Goal: Information Seeking & Learning: Learn about a topic

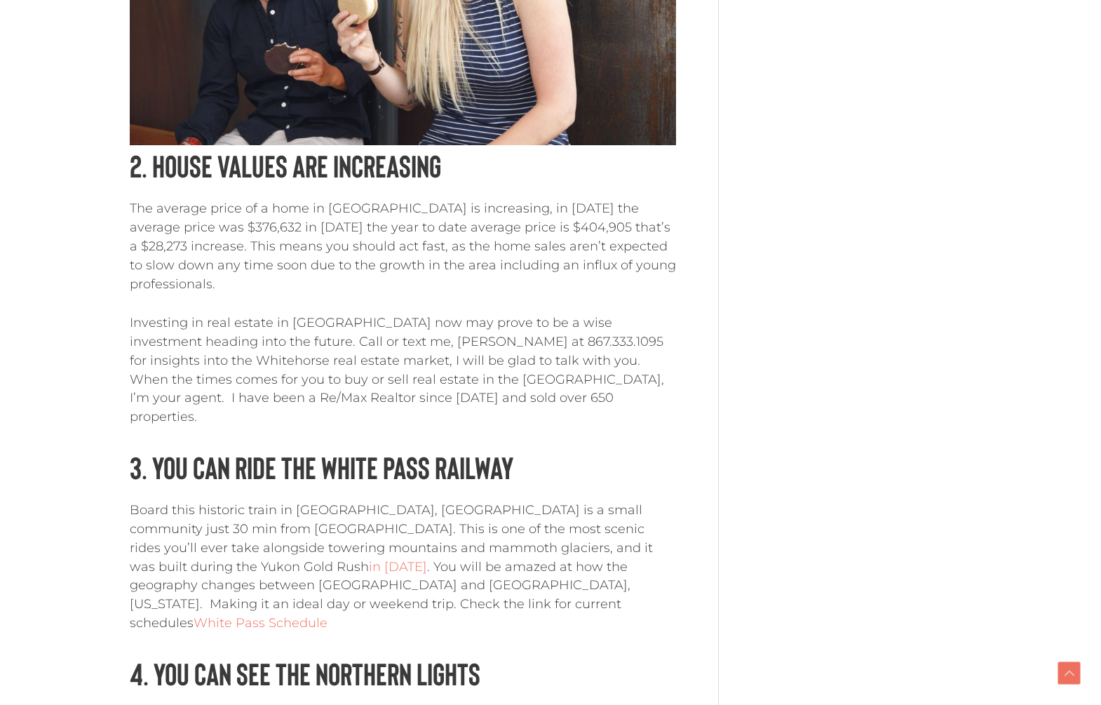
scroll to position [1518, 0]
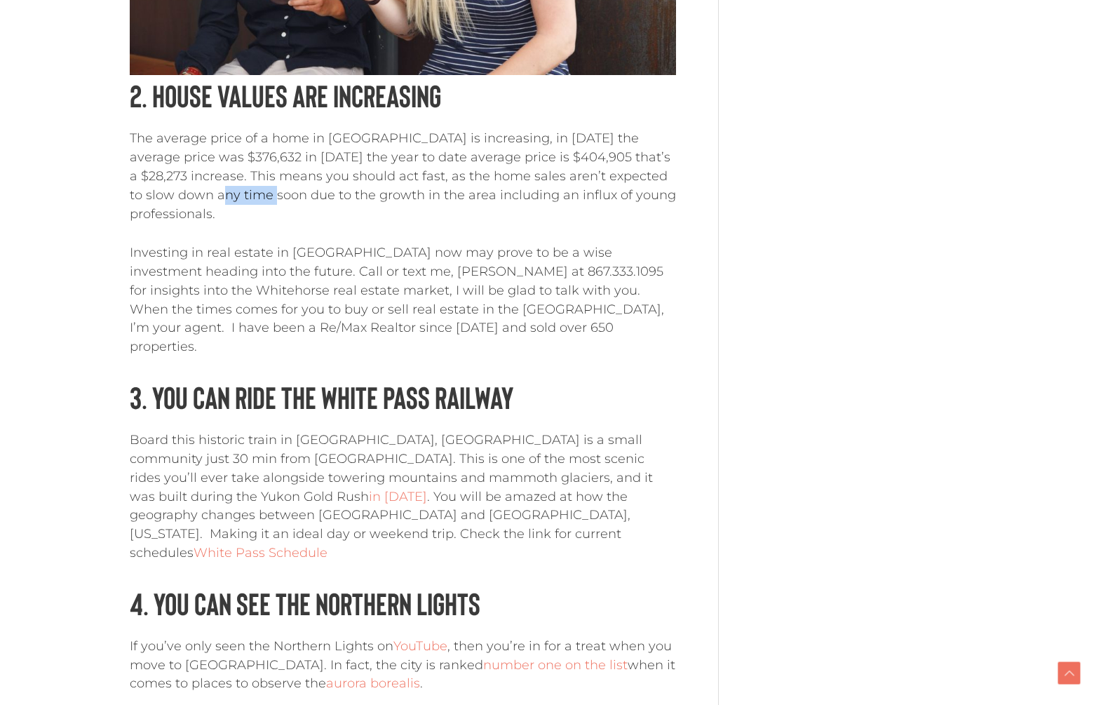
drag, startPoint x: 198, startPoint y: 129, endPoint x: 274, endPoint y: 136, distance: 76.1
click at [274, 136] on p "The average price of a home in [GEOGRAPHIC_DATA] is increasing, in [DATE] the a…" at bounding box center [403, 176] width 546 height 94
click at [357, 139] on p "The average price of a home in [GEOGRAPHIC_DATA] is increasing, in [DATE] the a…" at bounding box center [403, 176] width 546 height 94
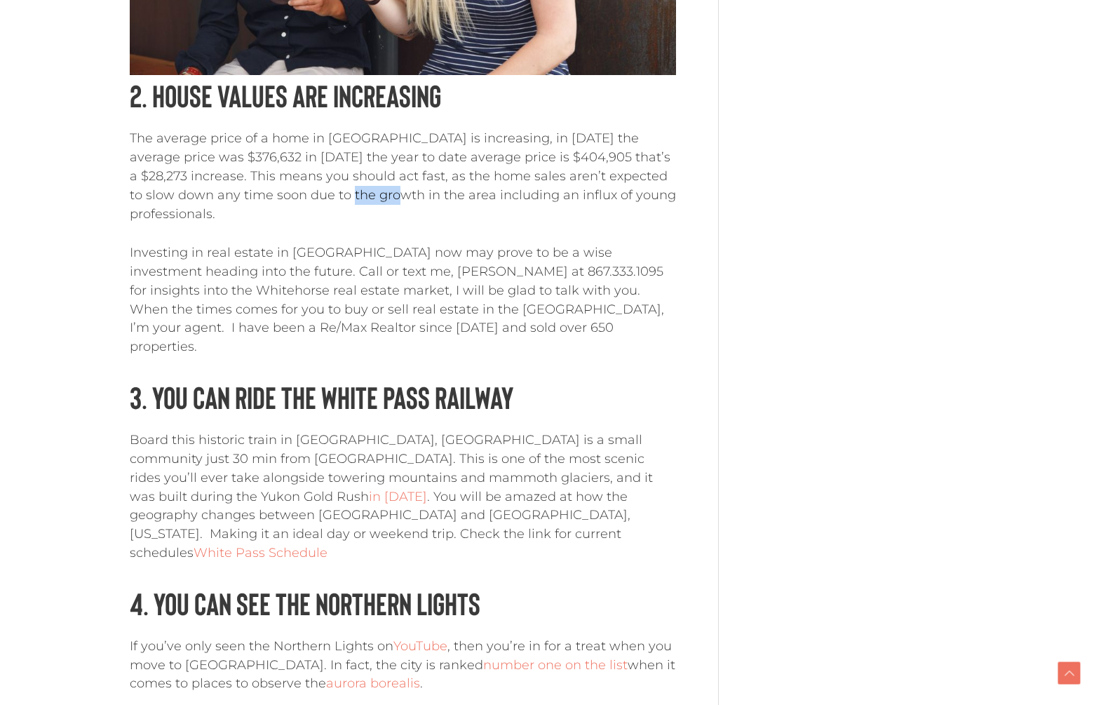
click at [357, 139] on p "The average price of a home in [GEOGRAPHIC_DATA] is increasing, in [DATE] the a…" at bounding box center [403, 176] width 546 height 94
click at [295, 140] on p "The average price of a home in [GEOGRAPHIC_DATA] is increasing, in [DATE] the a…" at bounding box center [403, 176] width 546 height 94
click at [213, 147] on p "The average price of a home in [GEOGRAPHIC_DATA] is increasing, in [DATE] the a…" at bounding box center [403, 176] width 546 height 94
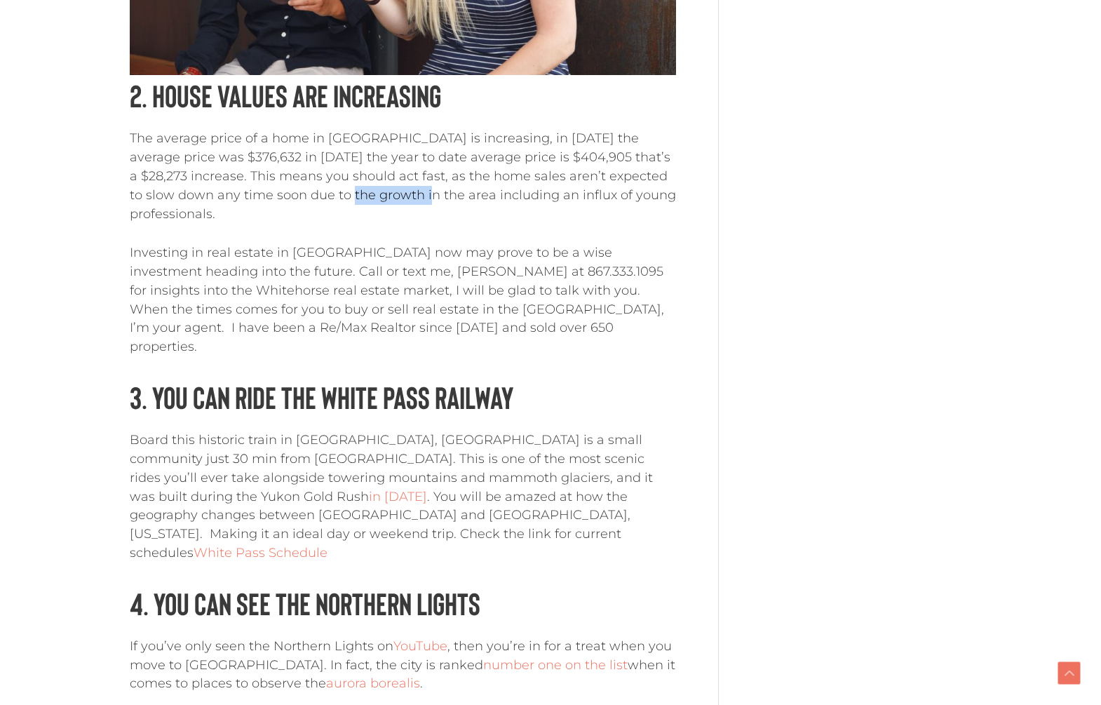
click at [409, 141] on p "The average price of a home in [GEOGRAPHIC_DATA] is increasing, in [DATE] the a…" at bounding box center [403, 176] width 546 height 94
click at [307, 142] on p "The average price of a home in [GEOGRAPHIC_DATA] is increasing, in [DATE] the a…" at bounding box center [403, 176] width 546 height 94
click at [381, 140] on p "The average price of a home in [GEOGRAPHIC_DATA] is increasing, in [DATE] the a…" at bounding box center [403, 176] width 546 height 94
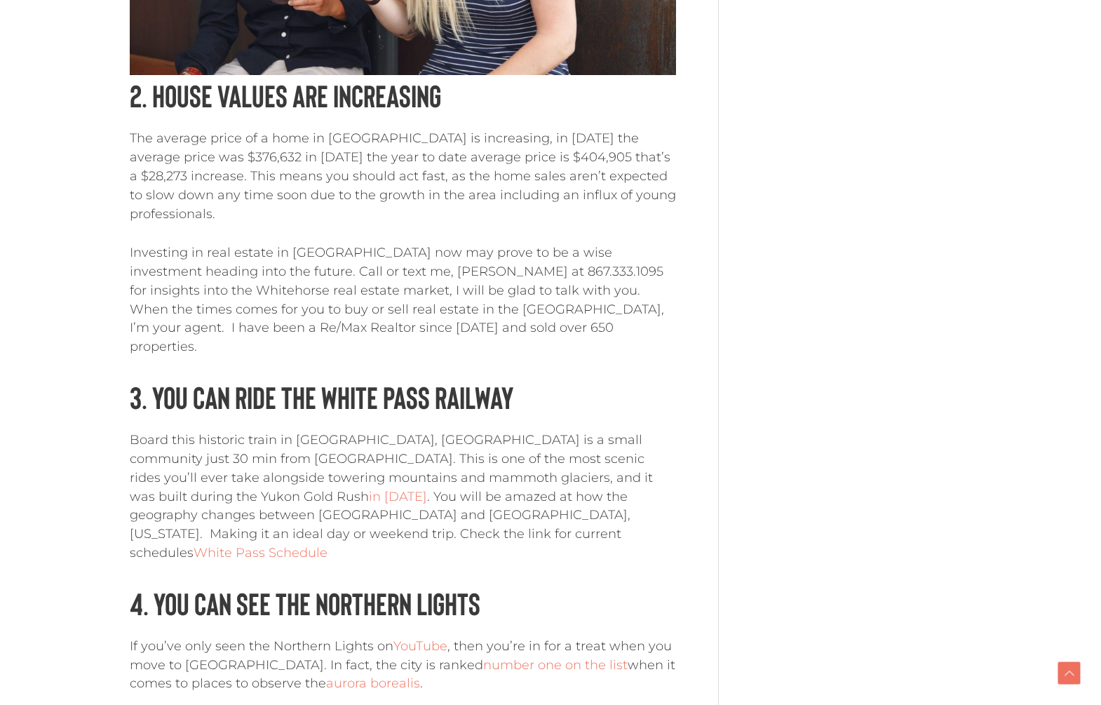
click at [326, 243] on p "Investing in real estate in [GEOGRAPHIC_DATA] now may prove to be a wise invest…" at bounding box center [403, 299] width 546 height 113
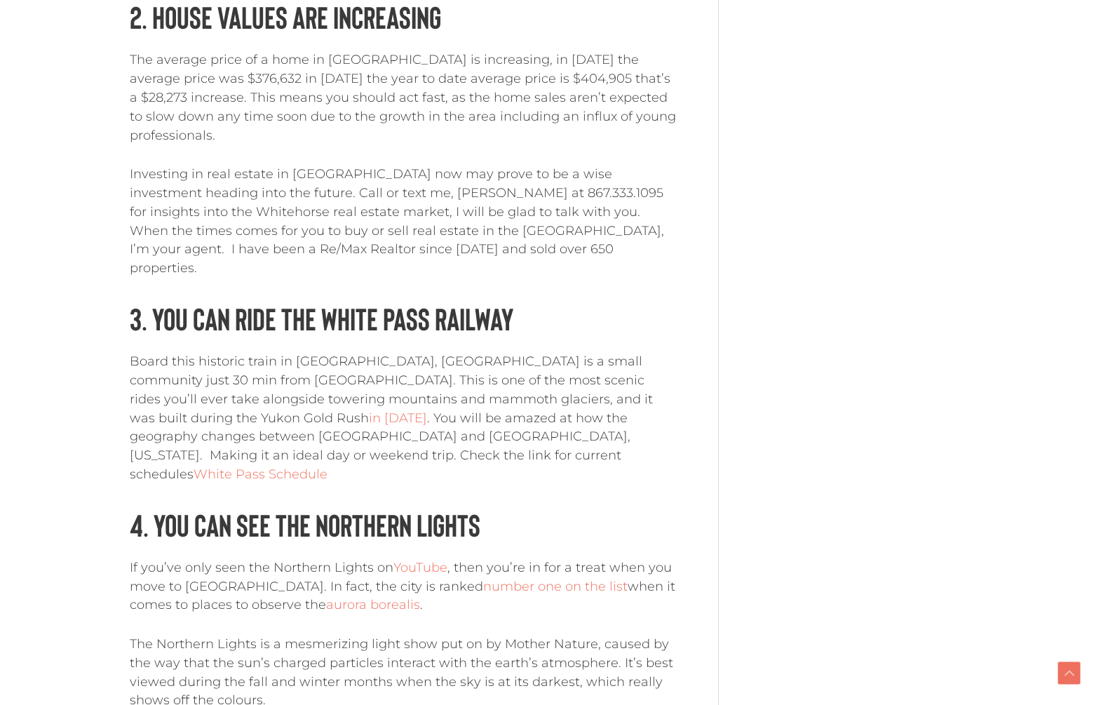
scroll to position [1588, 0]
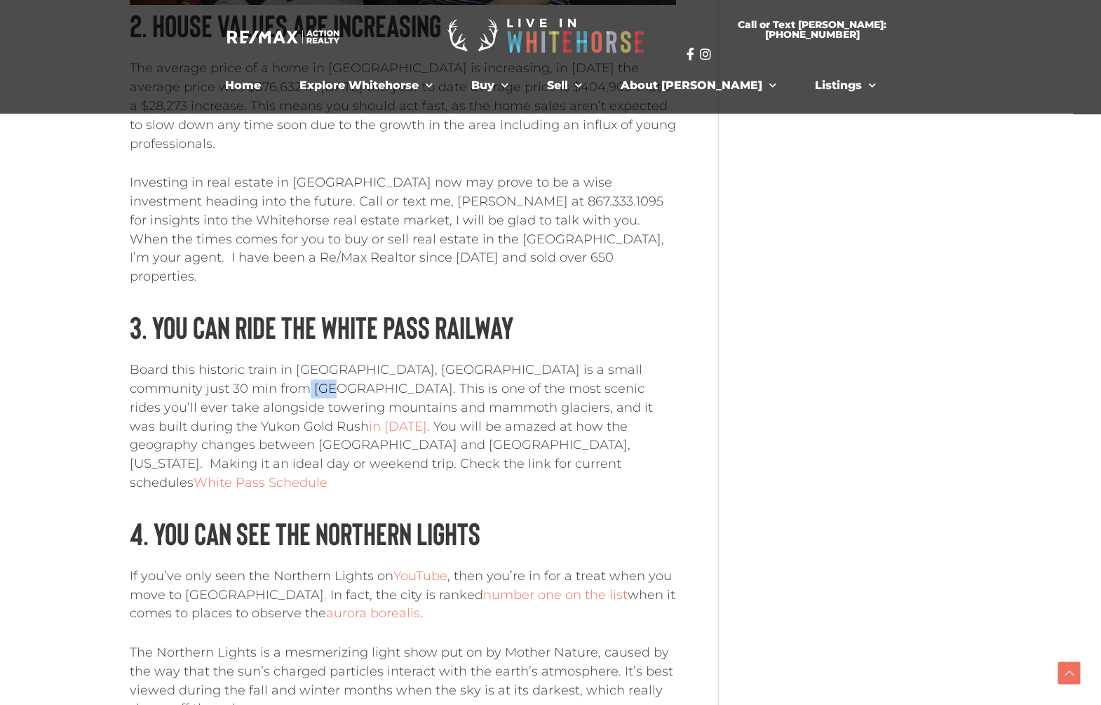
click at [288, 360] on p "Board this historic train in [GEOGRAPHIC_DATA], [GEOGRAPHIC_DATA] is a small co…" at bounding box center [403, 426] width 546 height 132
click at [289, 360] on p "Board this historic train in [GEOGRAPHIC_DATA], [GEOGRAPHIC_DATA] is a small co…" at bounding box center [403, 426] width 546 height 132
click at [329, 360] on p "Board this historic train in [GEOGRAPHIC_DATA], [GEOGRAPHIC_DATA] is a small co…" at bounding box center [403, 426] width 546 height 132
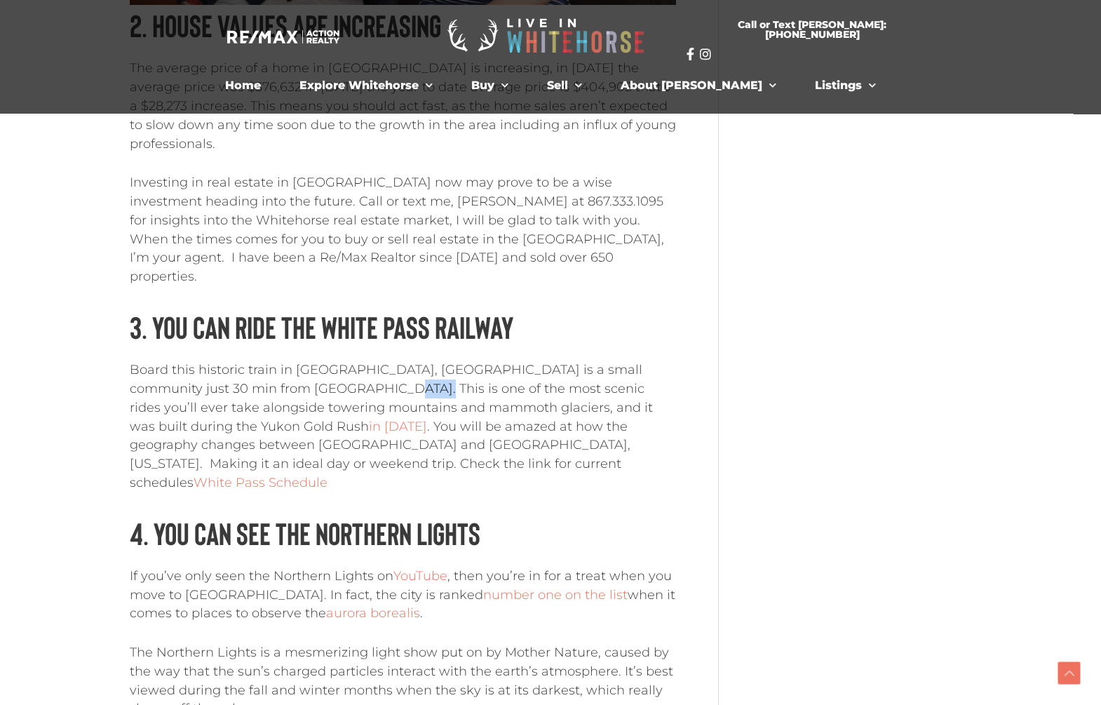
click at [349, 360] on p "Board this historic train in [GEOGRAPHIC_DATA], [GEOGRAPHIC_DATA] is a small co…" at bounding box center [403, 426] width 546 height 132
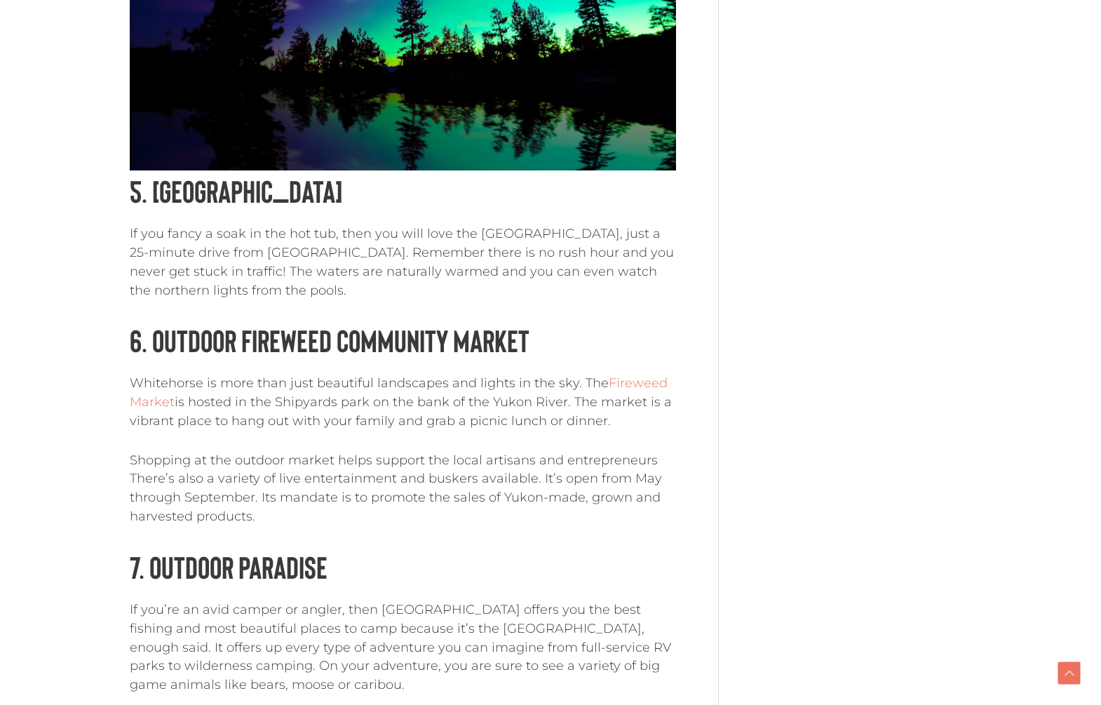
scroll to position [2569, 0]
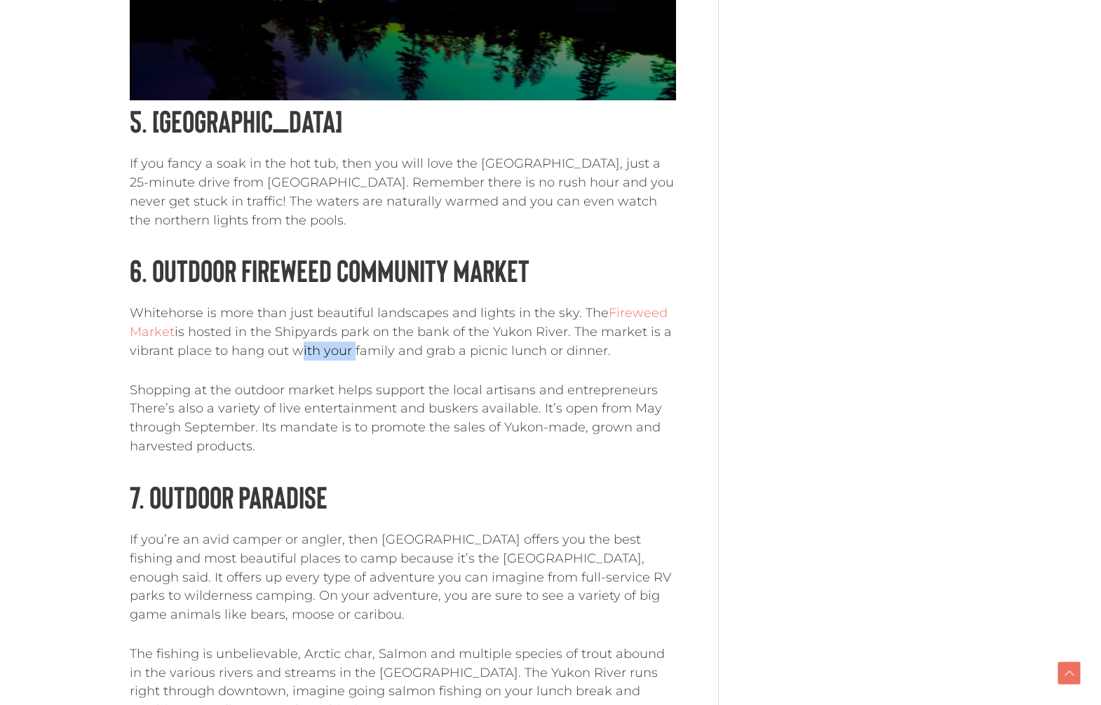
click at [349, 304] on p "Whitehorse is more than just beautiful landscapes and lights in the sky. The [G…" at bounding box center [403, 332] width 546 height 56
click at [330, 381] on p "Shopping at the outdoor market helps support the local artisans and entrepreneu…" at bounding box center [403, 418] width 546 height 75
drag, startPoint x: 308, startPoint y: 243, endPoint x: 351, endPoint y: 245, distance: 42.8
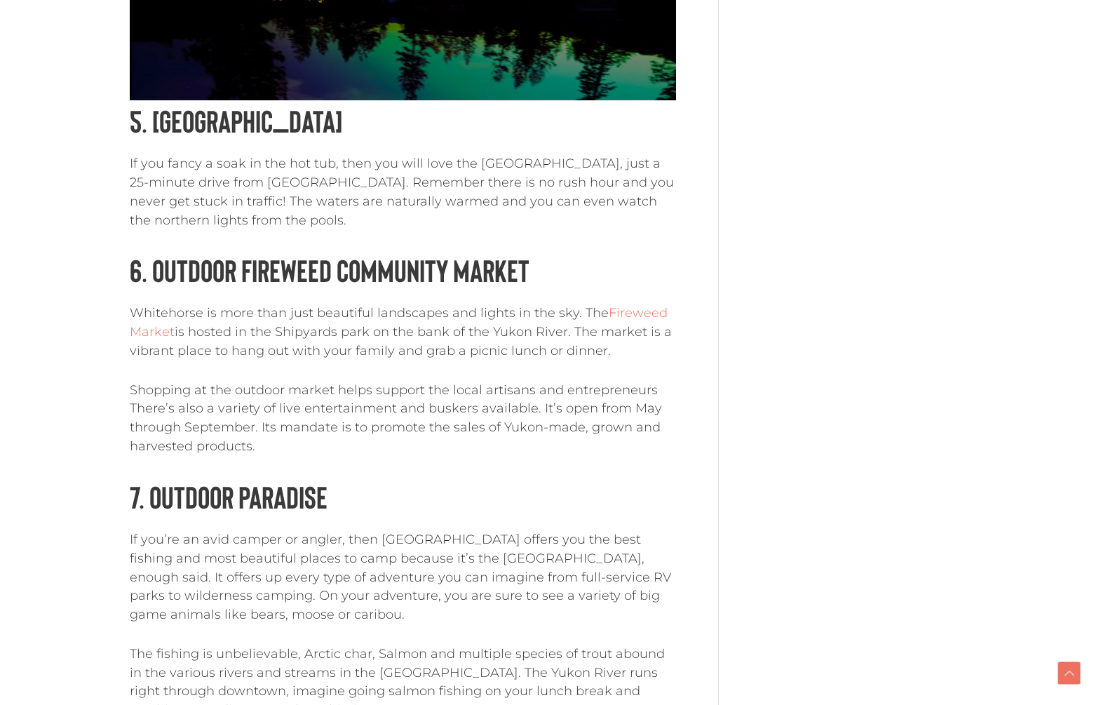
click at [349, 304] on p "Whitehorse is more than just beautiful landscapes and lights in the sky. The [G…" at bounding box center [403, 332] width 546 height 56
click at [351, 304] on p "Whitehorse is more than just beautiful landscapes and lights in the sky. The [G…" at bounding box center [403, 332] width 546 height 56
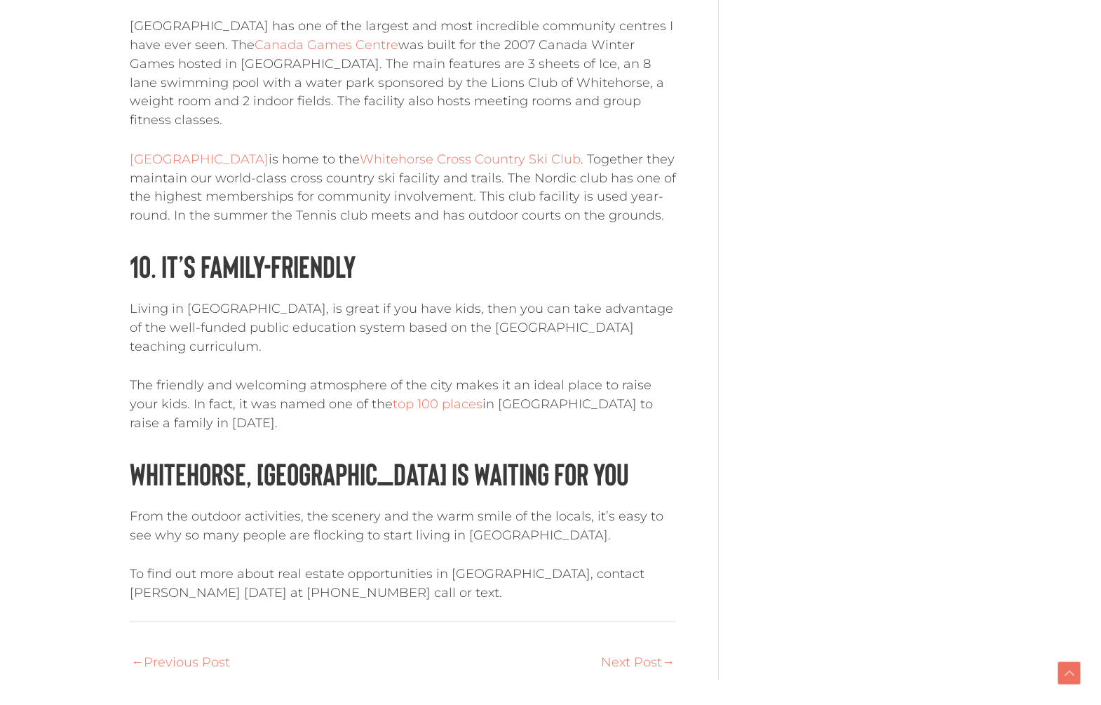
scroll to position [3972, 0]
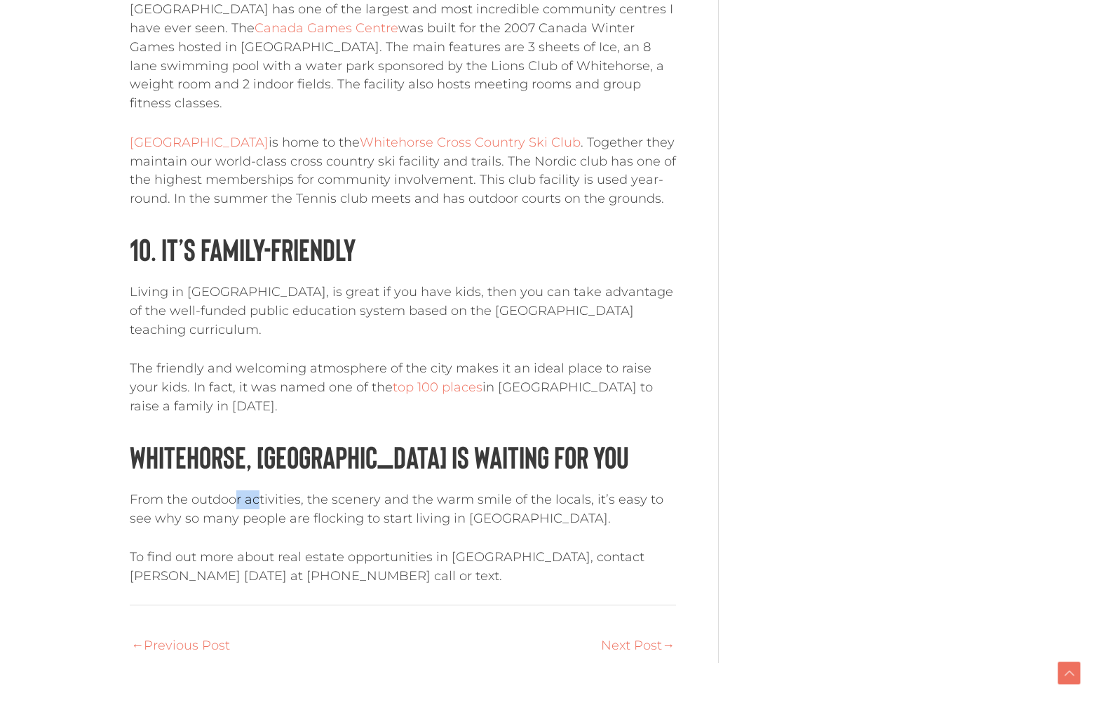
drag, startPoint x: 267, startPoint y: 360, endPoint x: 280, endPoint y: 359, distance: 12.7
click at [279, 490] on p "From the outdoor activities, the scenery and the warm smile of the locals, it’s…" at bounding box center [403, 509] width 546 height 38
click at [280, 490] on p "From the outdoor activities, the scenery and the warm smile of the locals, it’s…" at bounding box center [403, 509] width 546 height 38
click at [311, 490] on p "From the outdoor activities, the scenery and the warm smile of the locals, it’s…" at bounding box center [403, 509] width 546 height 38
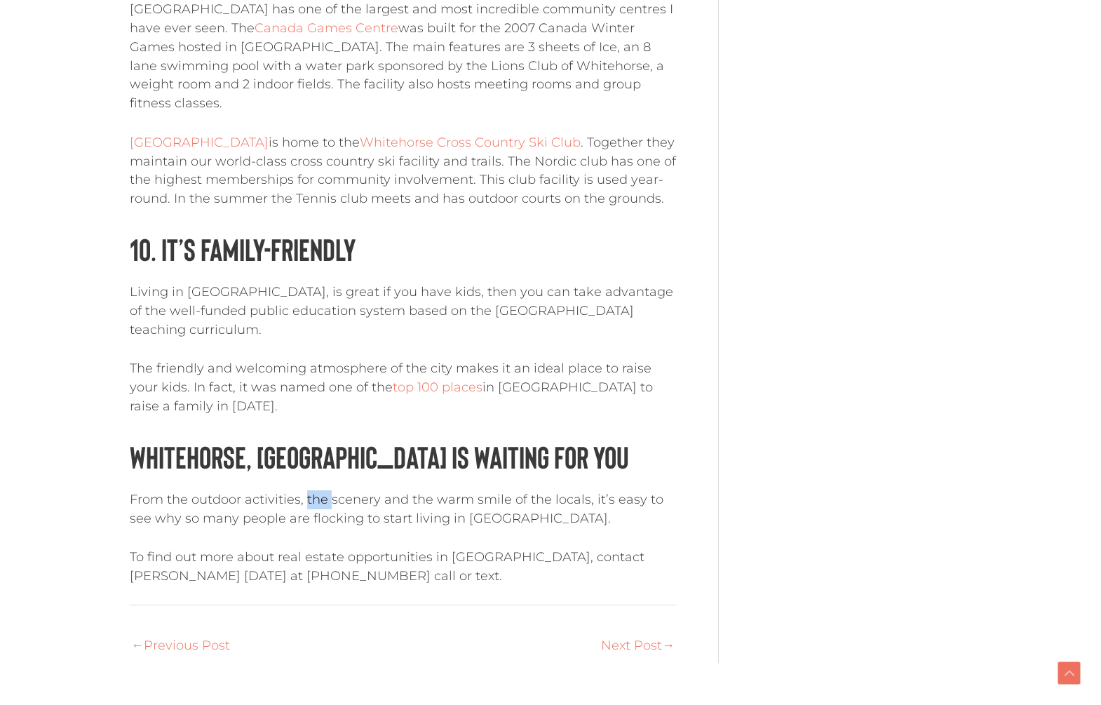
click at [311, 490] on p "From the outdoor activities, the scenery and the warm smile of the locals, it’s…" at bounding box center [403, 509] width 546 height 38
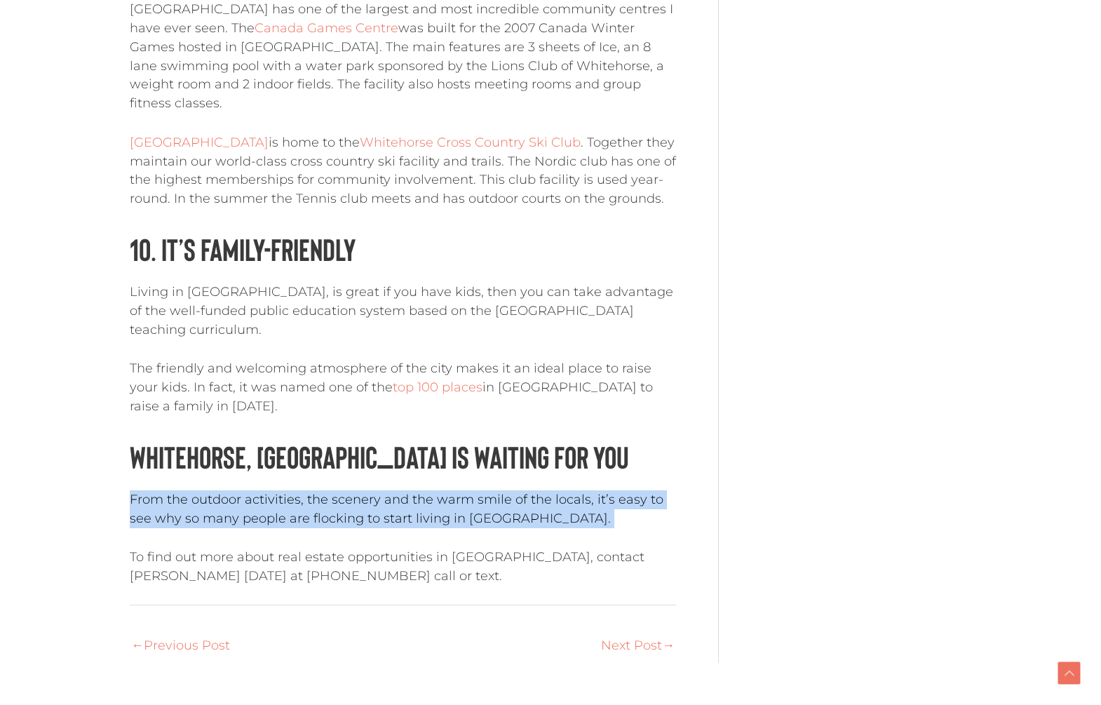
click at [311, 490] on p "From the outdoor activities, the scenery and the warm smile of the locals, it’s…" at bounding box center [403, 509] width 546 height 38
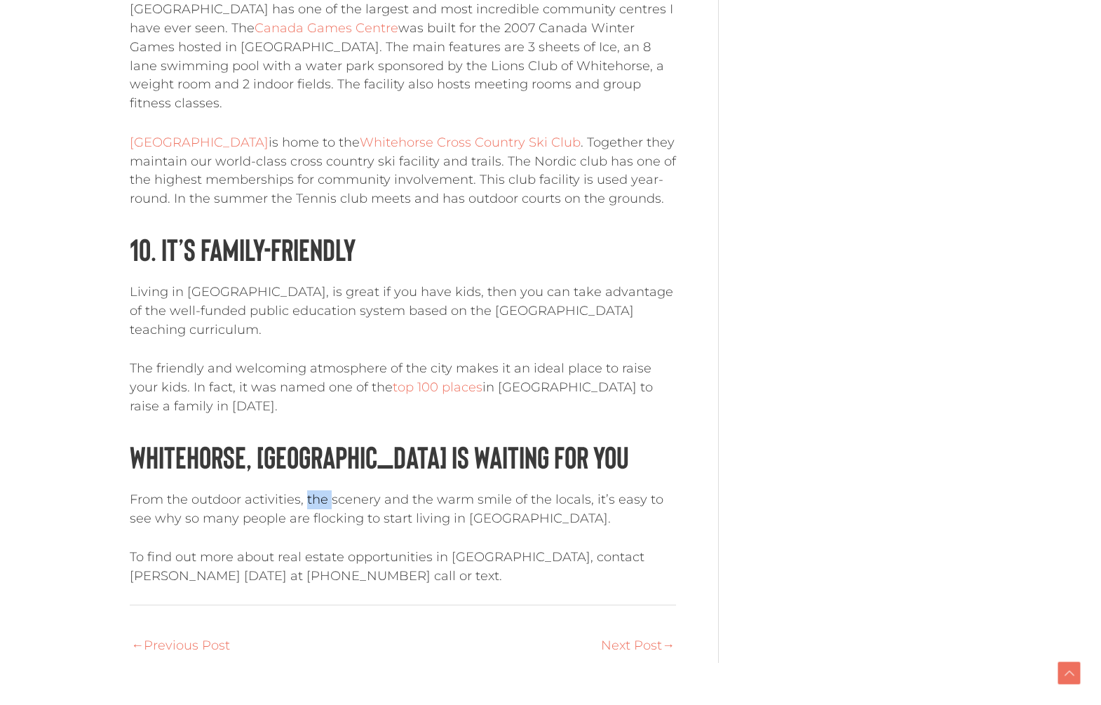
click at [311, 490] on p "From the outdoor activities, the scenery and the warm smile of the locals, it’s…" at bounding box center [403, 509] width 546 height 38
